Goal: Check status: Check status

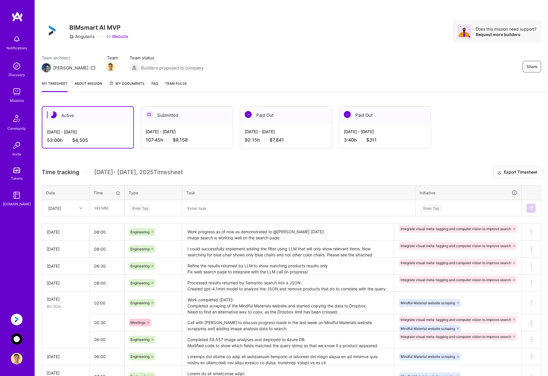
click at [18, 320] on img at bounding box center [17, 319] width 12 height 12
click at [198, 128] on div "[DATE] - [DATE] 107:45 h $9,158" at bounding box center [187, 136] width 92 height 24
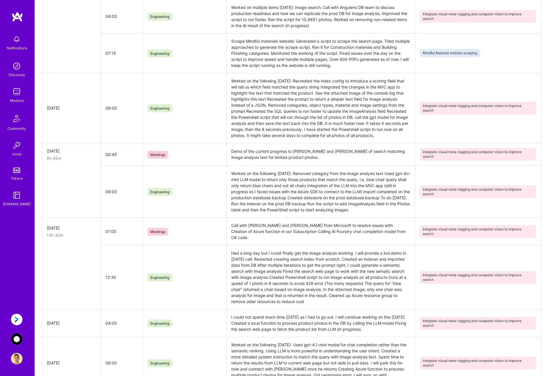
scroll to position [259, 0]
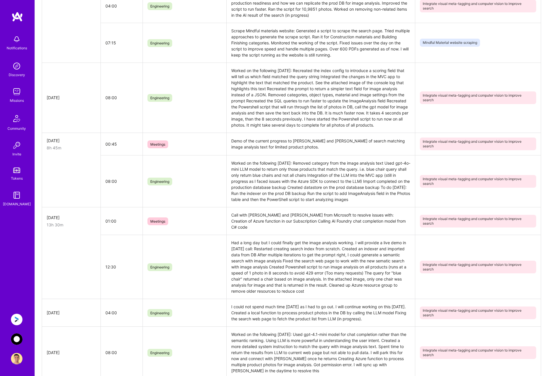
click at [115, 264] on td "12:30" at bounding box center [122, 267] width 42 height 64
click at [111, 263] on td "12:30" at bounding box center [122, 267] width 42 height 64
drag, startPoint x: 109, startPoint y: 263, endPoint x: 123, endPoint y: 265, distance: 14.5
click at [123, 265] on td "12:30" at bounding box center [122, 267] width 42 height 64
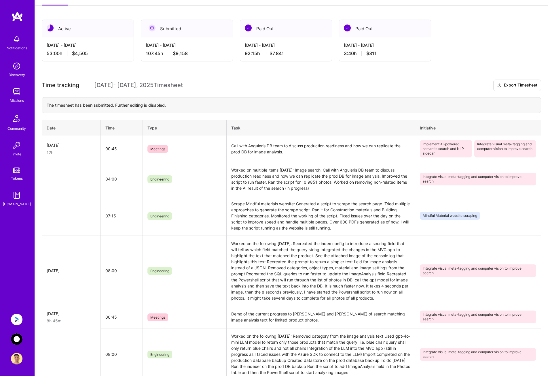
scroll to position [58, 0]
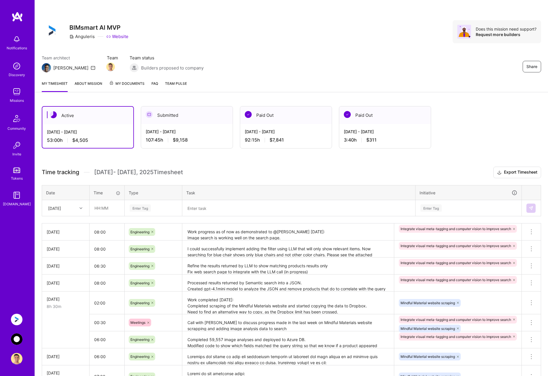
scroll to position [57, 0]
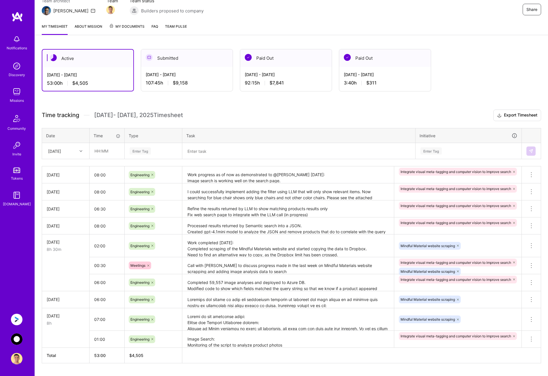
click at [199, 78] on div "[DATE] - [DATE] 107:45 h $9,158" at bounding box center [187, 79] width 92 height 24
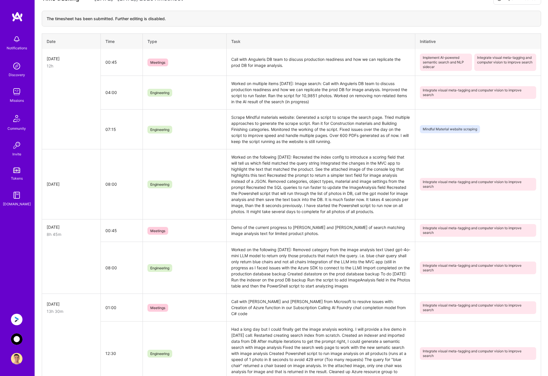
scroll to position [259, 0]
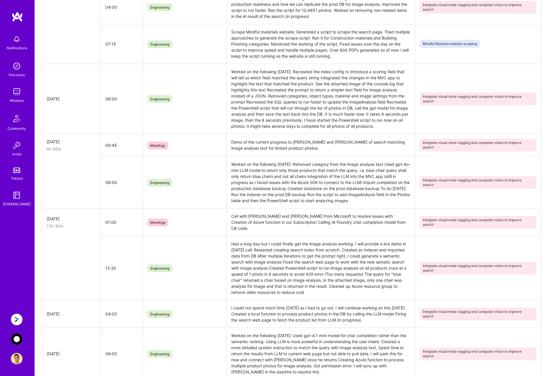
click at [119, 262] on td "12:30" at bounding box center [122, 268] width 42 height 64
click at [109, 262] on td "12:30" at bounding box center [122, 268] width 42 height 64
drag, startPoint x: 115, startPoint y: 263, endPoint x: 104, endPoint y: 265, distance: 10.9
click at [104, 265] on td "12:30" at bounding box center [122, 268] width 42 height 64
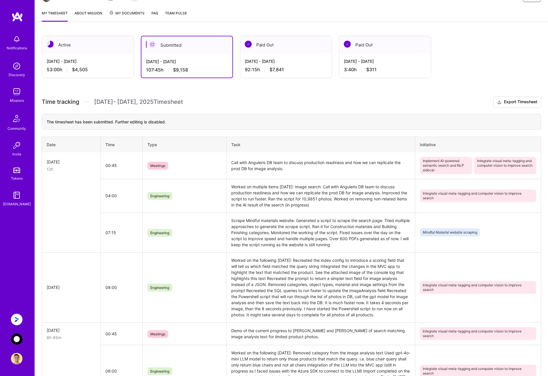
scroll to position [57, 0]
